Goal: Navigation & Orientation: Understand site structure

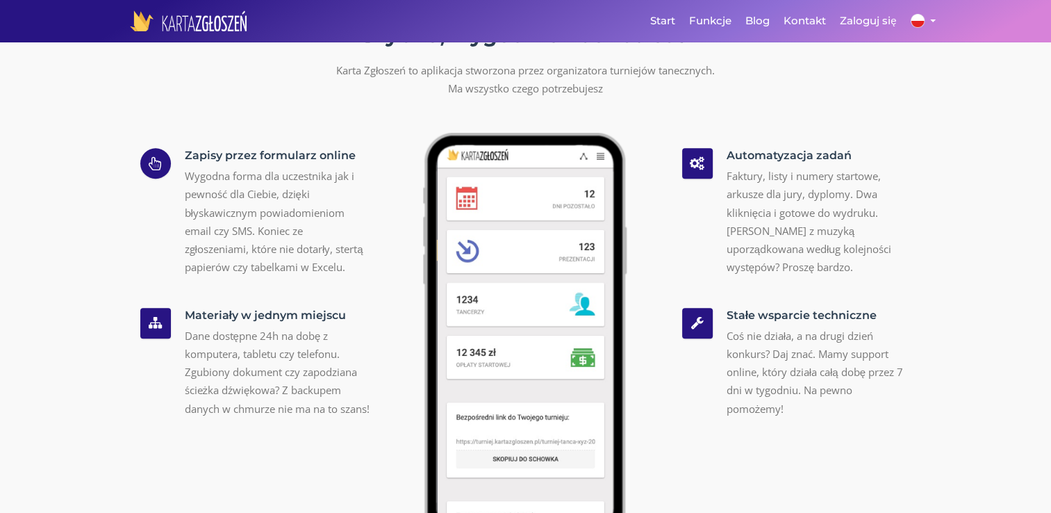
scroll to position [1042, 0]
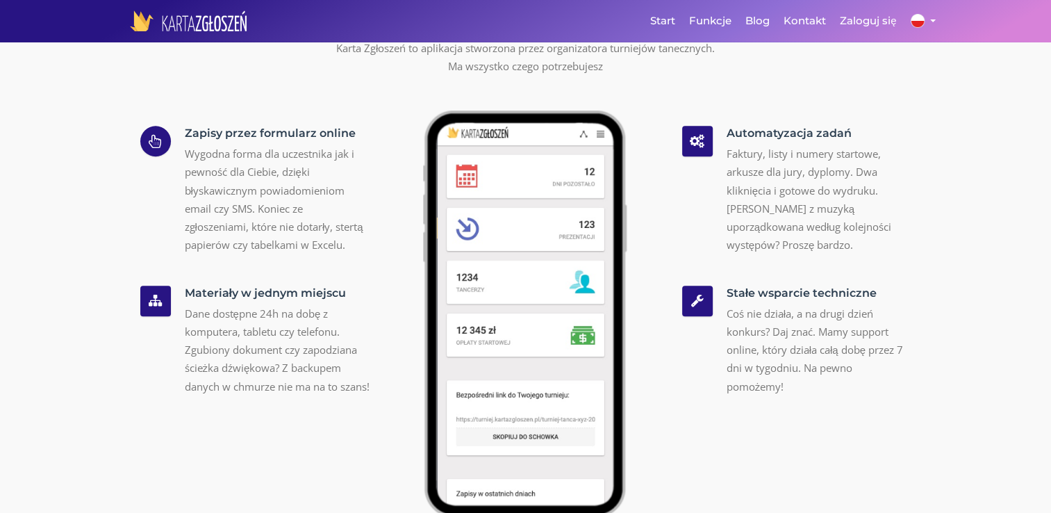
click at [208, 130] on h5 "Zapisy przez formularz online" at bounding box center [277, 133] width 185 height 15
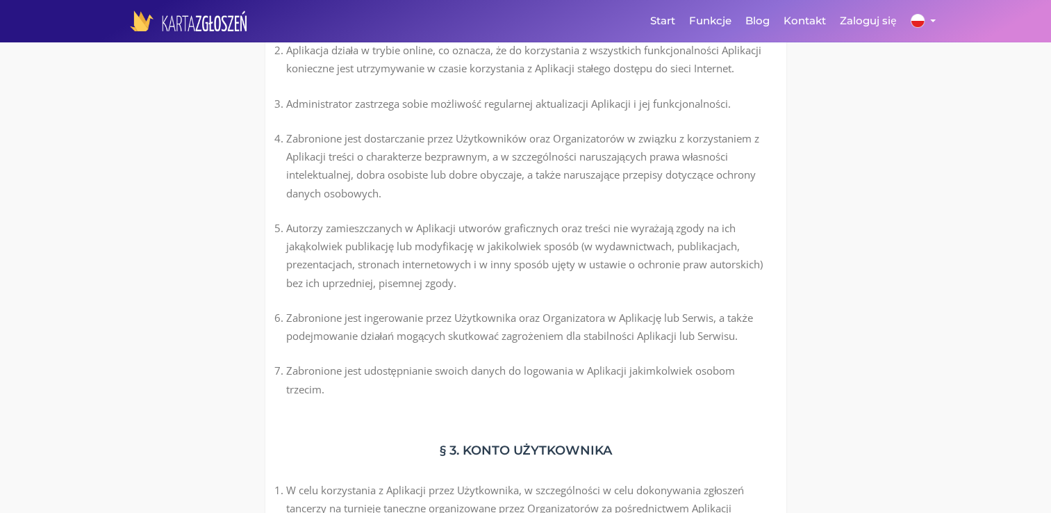
scroll to position [1459, 0]
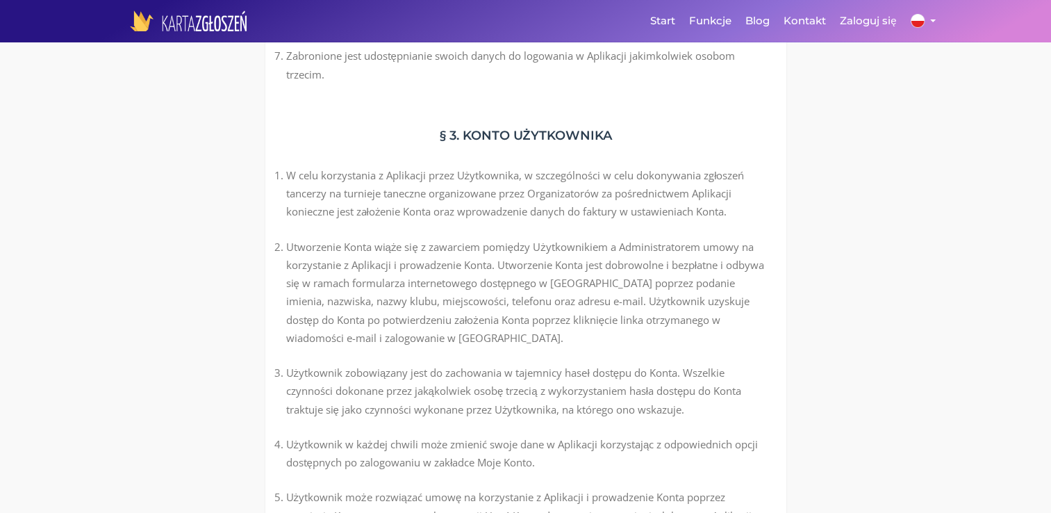
drag, startPoint x: 1048, startPoint y: 151, endPoint x: 1048, endPoint y: 171, distance: 19.5
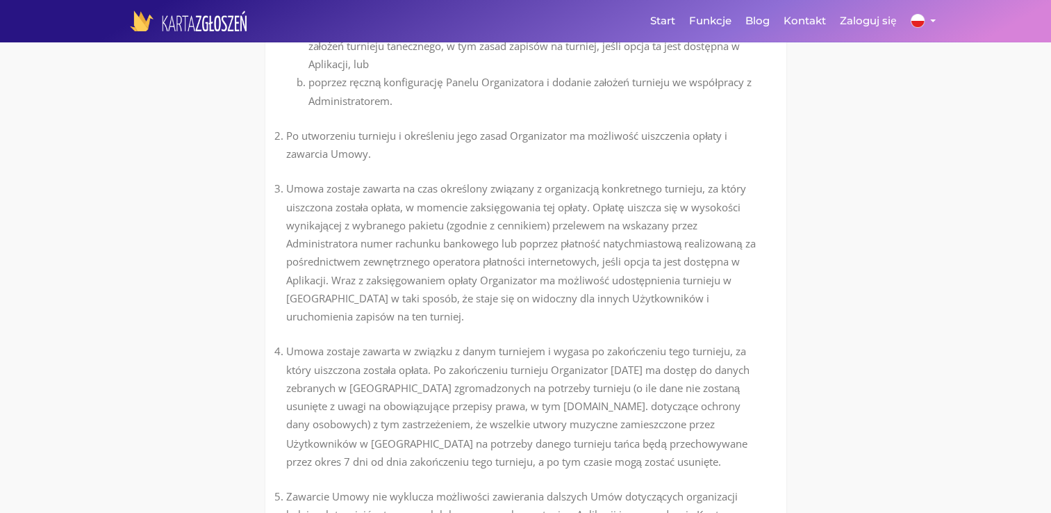
scroll to position [0, 0]
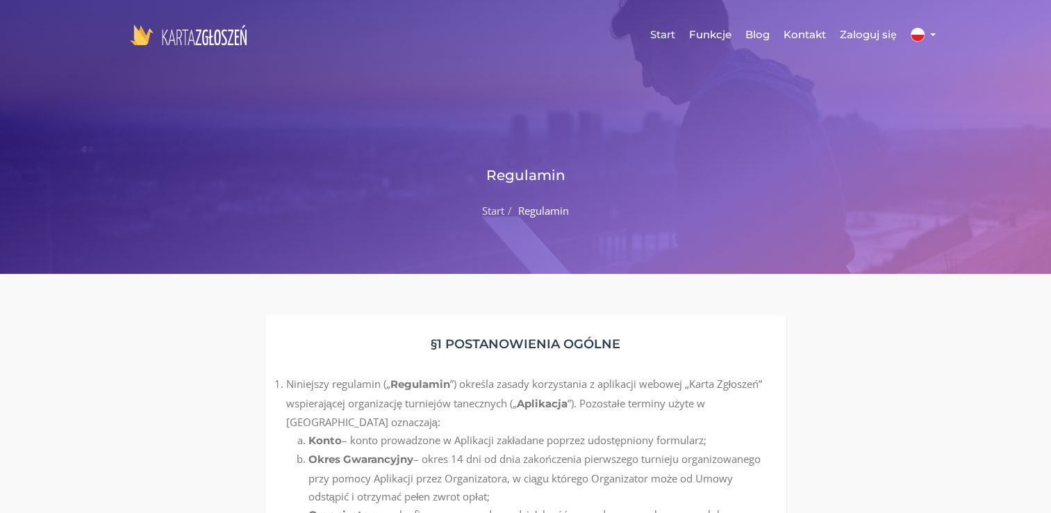
click at [671, 36] on link "Start" at bounding box center [662, 35] width 39 height 42
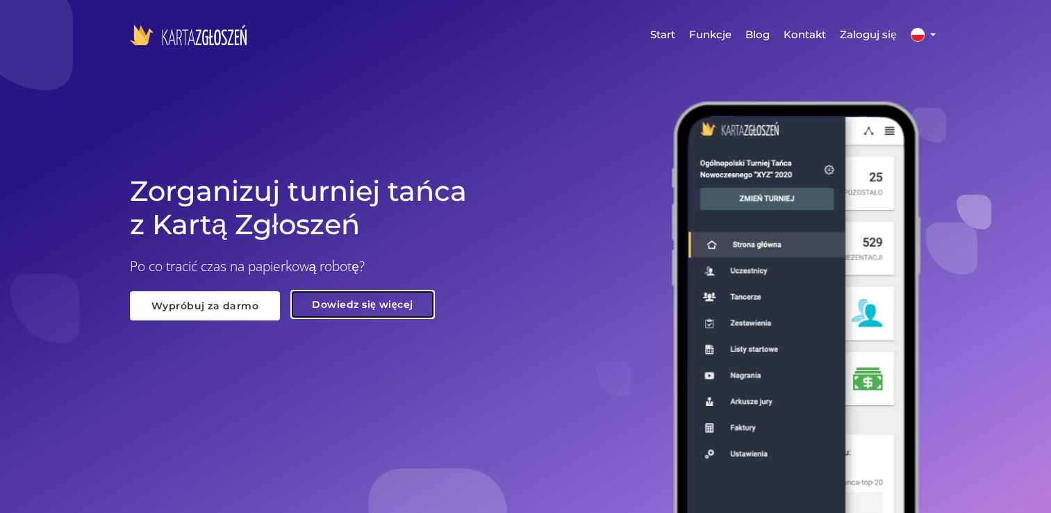
click at [332, 296] on link "Dowiedz się więcej" at bounding box center [362, 304] width 145 height 29
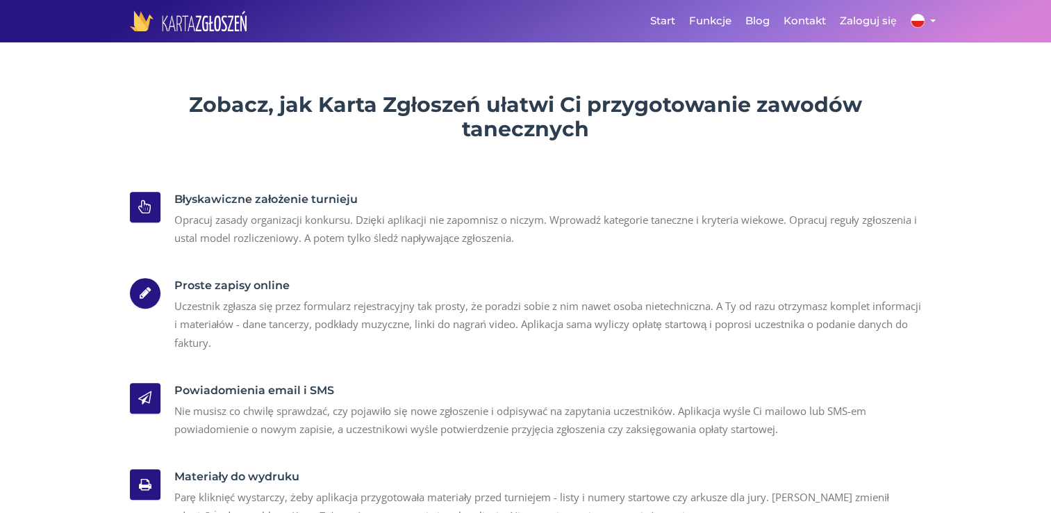
scroll to position [486, 0]
